Goal: Communication & Community: Answer question/provide support

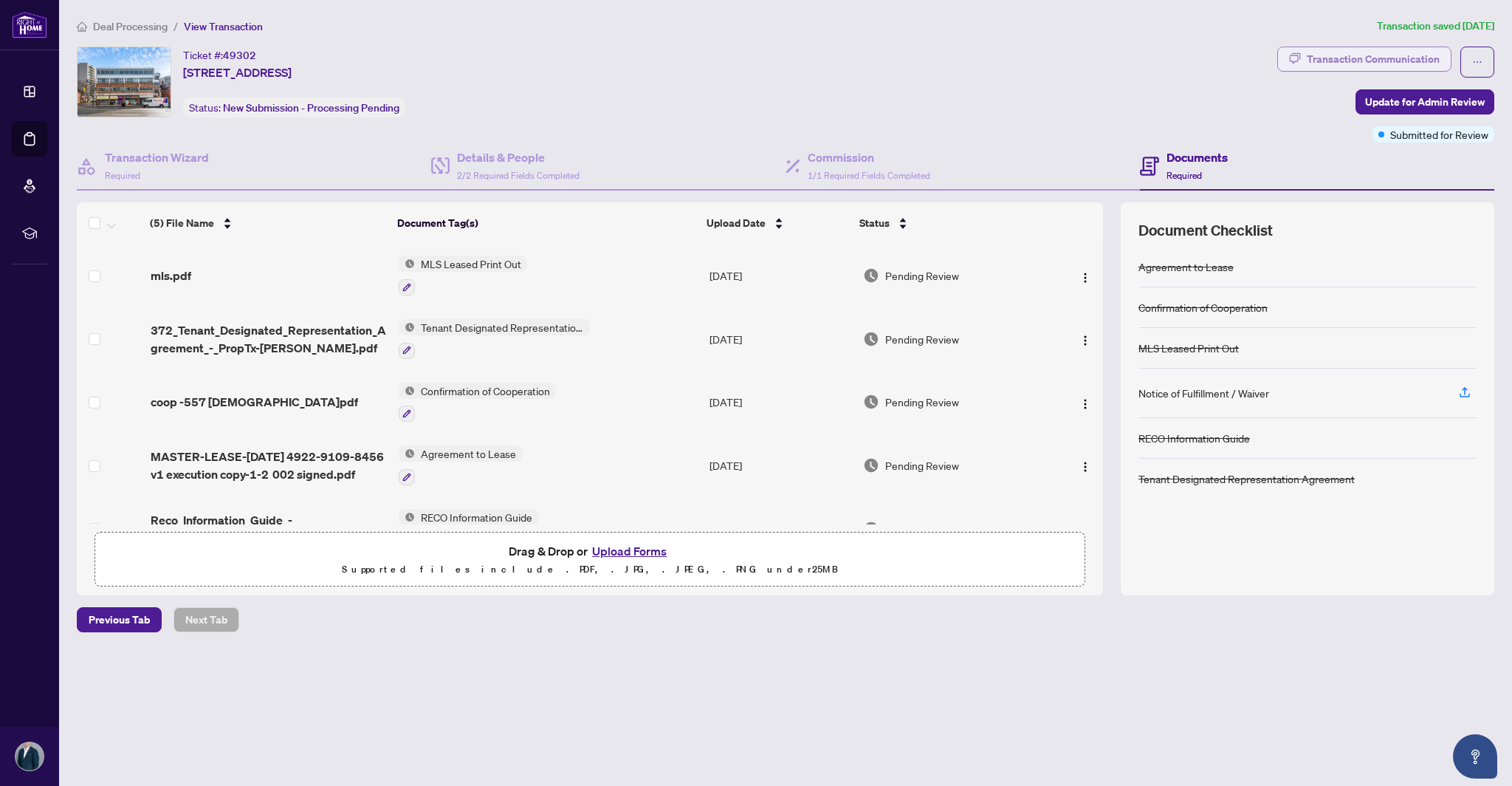
click at [1045, 61] on button "Transaction Communication" at bounding box center [1364, 58] width 174 height 25
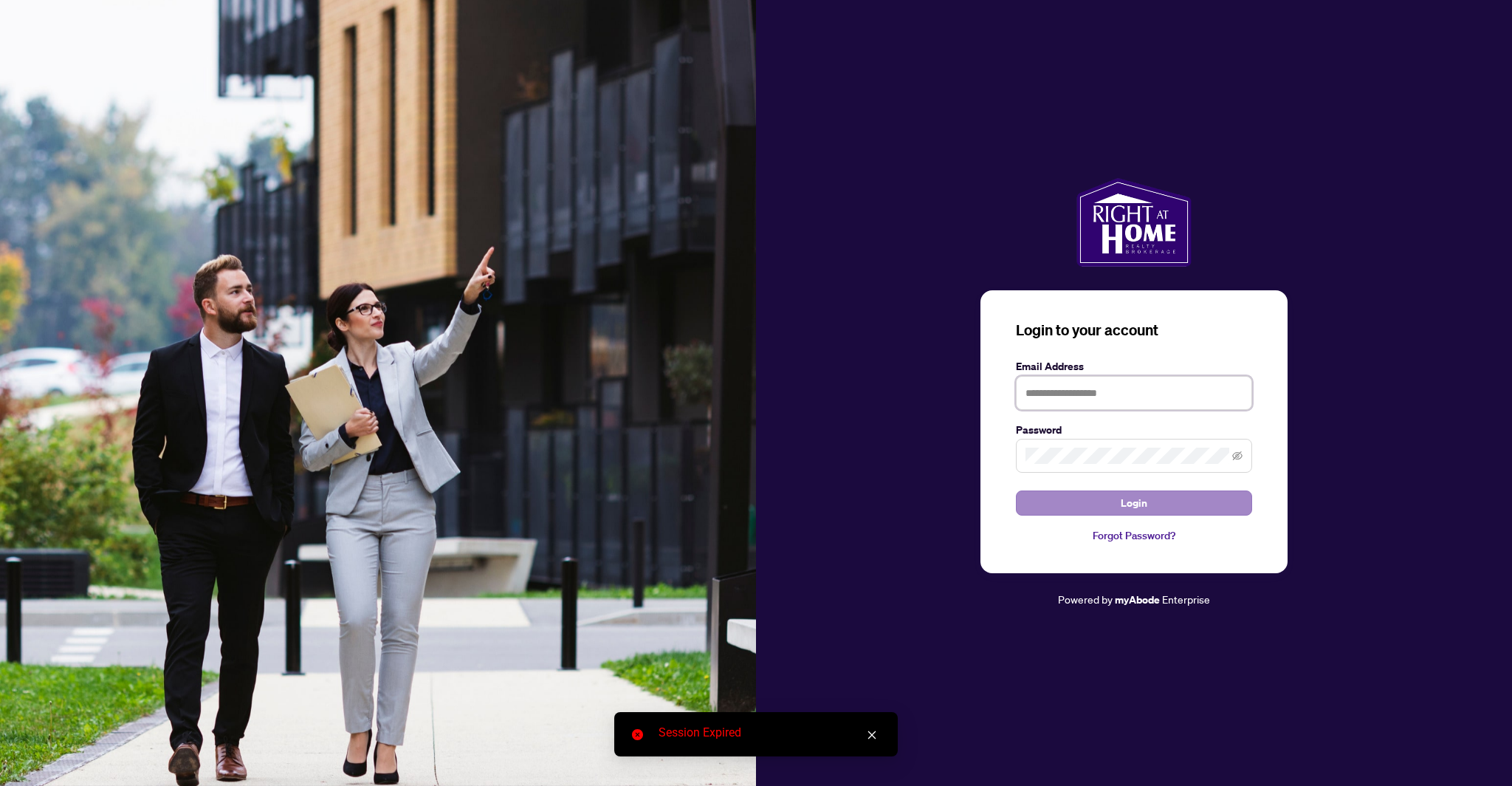
drag, startPoint x: 1106, startPoint y: 391, endPoint x: 1115, endPoint y: 501, distance: 110.4
click at [1045, 391] on input "text" at bounding box center [1134, 392] width 236 height 34
type input "**********"
click at [1045, 446] on button "Login" at bounding box center [1134, 502] width 236 height 25
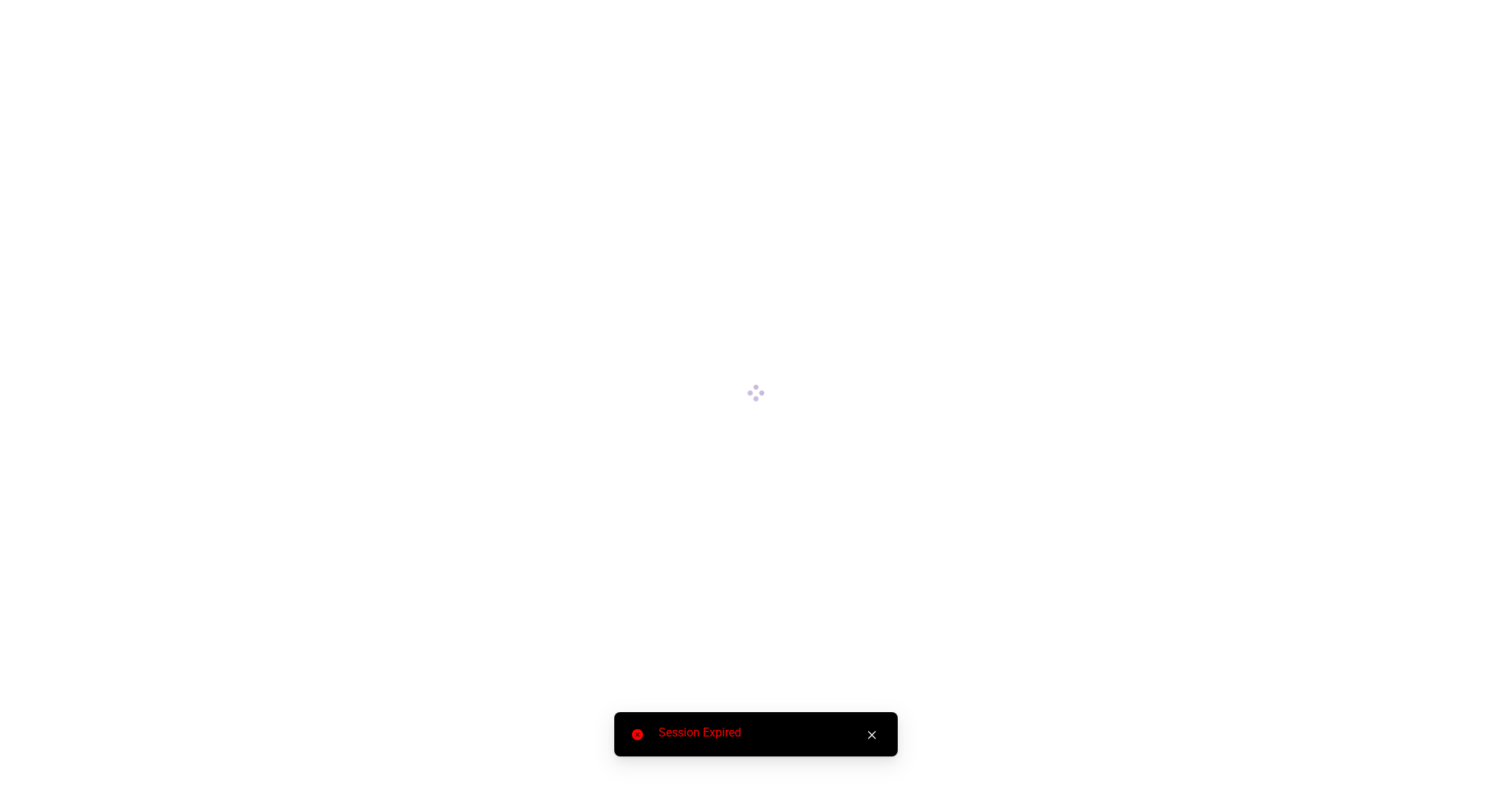
click at [875, 446] on icon "close" at bounding box center [872, 734] width 10 height 10
